Goal: Use online tool/utility: Utilize a website feature to perform a specific function

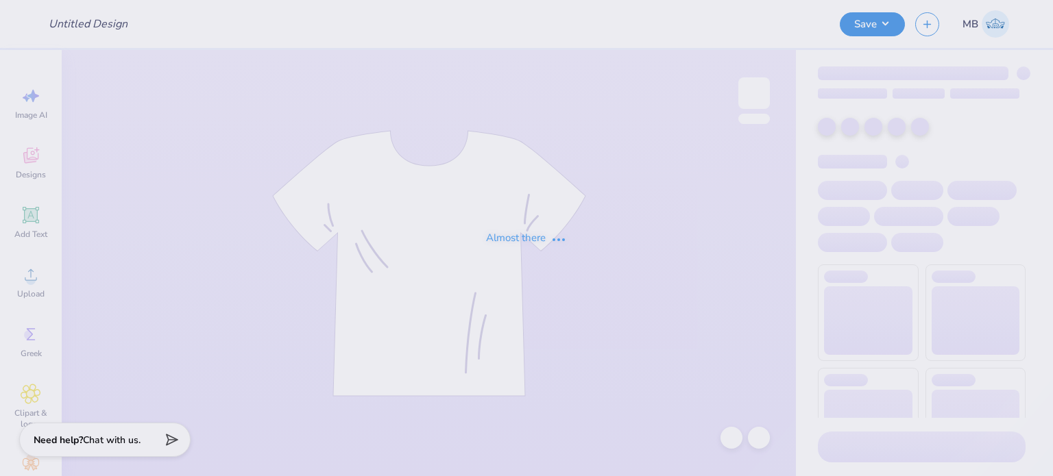
type input "Phi Sig 5"
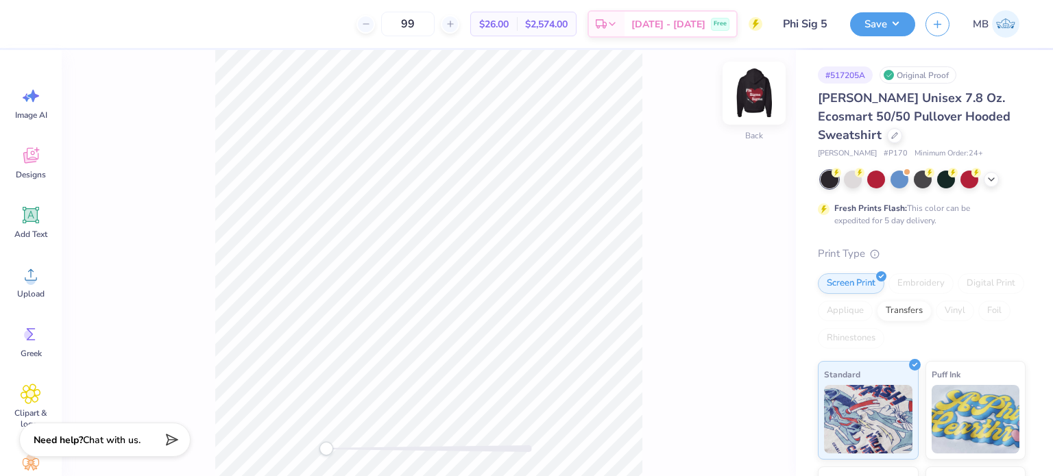
click at [760, 99] on img at bounding box center [754, 93] width 55 height 55
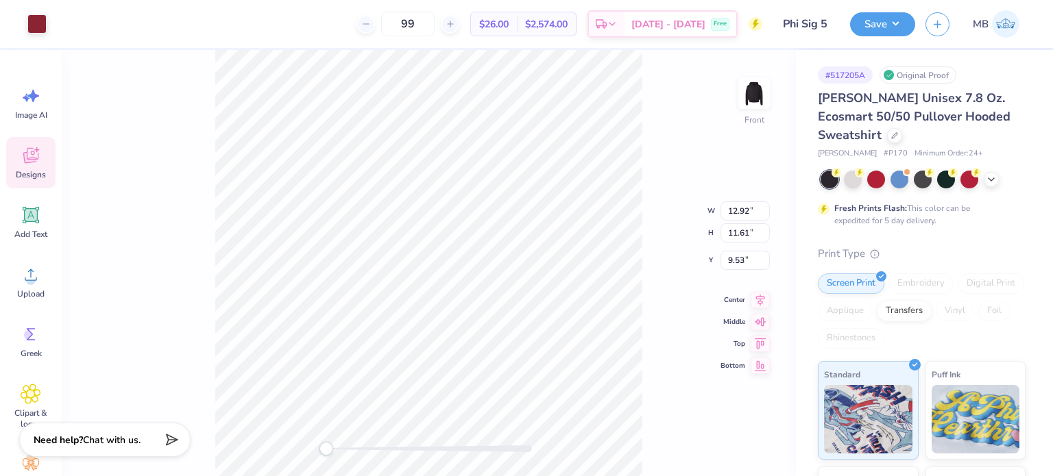
type input "8.09"
type input "2.72"
type input "16.78"
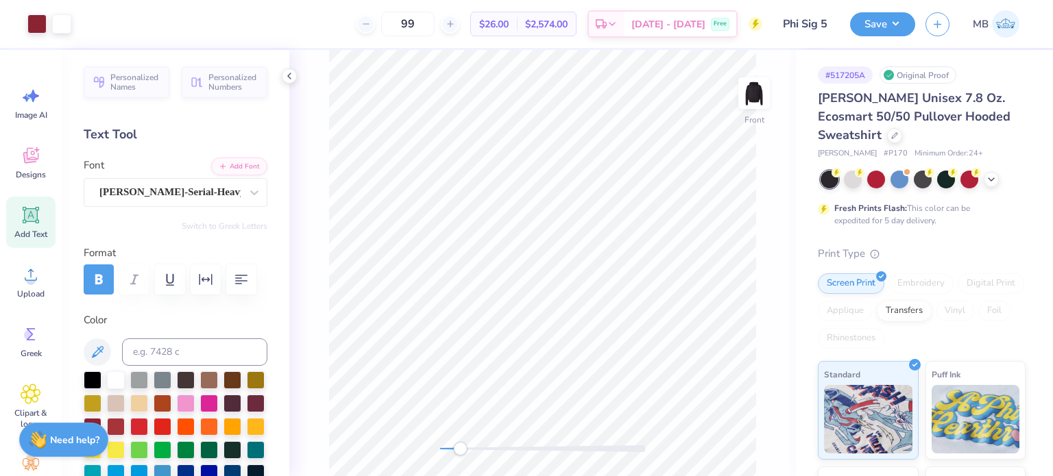
drag, startPoint x: 441, startPoint y: 450, endPoint x: 465, endPoint y: 452, distance: 24.0
click at [465, 452] on div "Accessibility label" at bounding box center [460, 449] width 14 height 14
drag, startPoint x: 468, startPoint y: 448, endPoint x: 433, endPoint y: 448, distance: 34.3
click at [443, 448] on div "Accessibility label" at bounding box center [450, 449] width 14 height 14
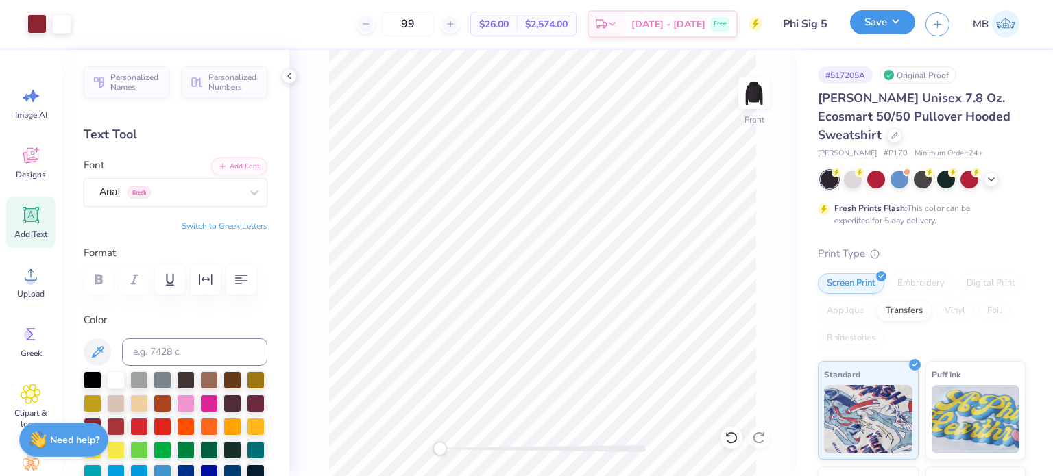
click at [872, 17] on button "Save" at bounding box center [882, 22] width 65 height 24
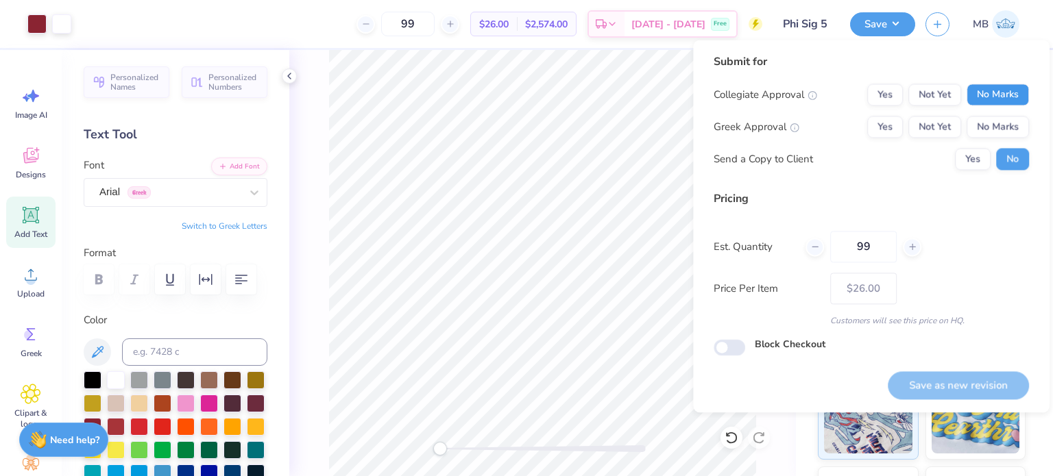
click at [974, 93] on button "No Marks" at bounding box center [998, 95] width 62 height 22
click at [869, 133] on button "Yes" at bounding box center [885, 127] width 36 height 22
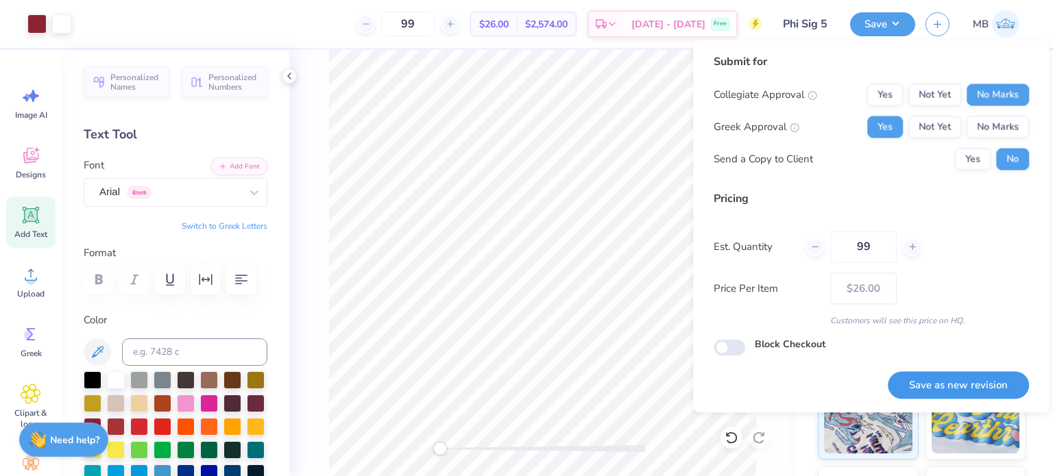
click at [924, 387] on button "Save as new revision" at bounding box center [958, 386] width 141 height 28
type input "$26.00"
